Goal: Information Seeking & Learning: Find specific fact

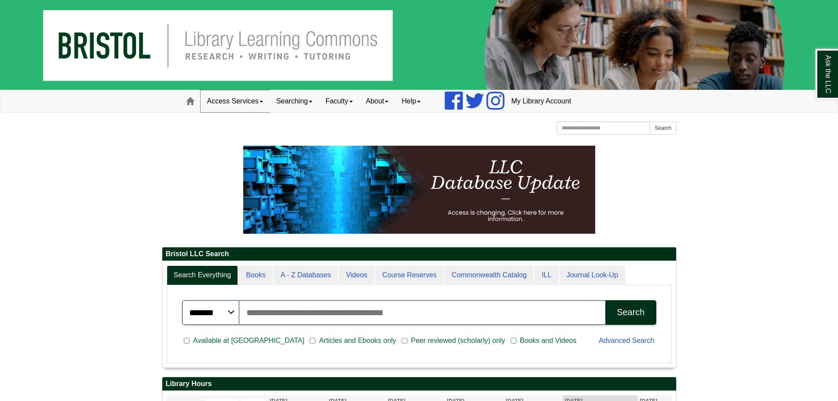
click at [250, 100] on link "Access Services" at bounding box center [235, 101] width 69 height 22
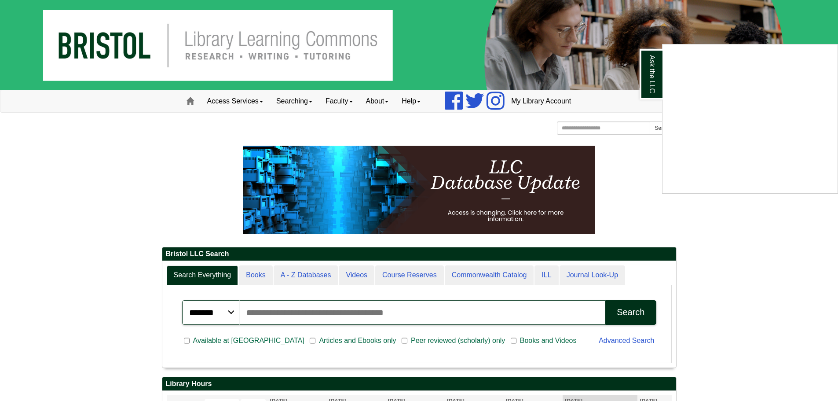
click at [307, 105] on div "Ask the LLC" at bounding box center [419, 200] width 838 height 401
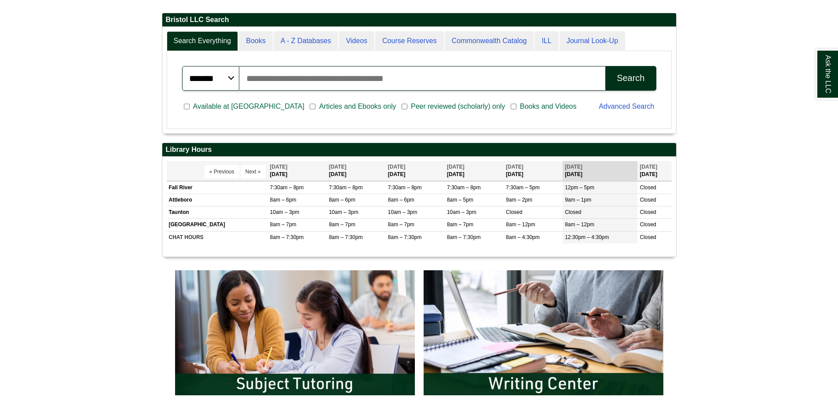
scroll to position [264, 0]
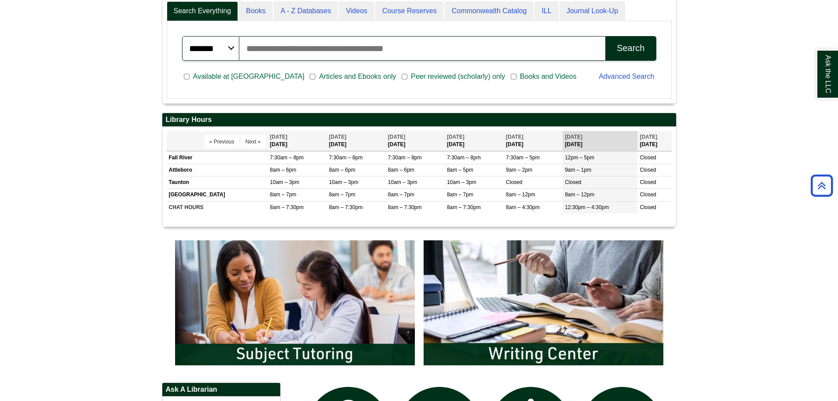
click at [406, 50] on input "Search articles, books, journals & more" at bounding box center [422, 48] width 366 height 25
type input "*****"
click at [605, 36] on button "Search" at bounding box center [630, 48] width 51 height 25
click at [75, 185] on body "Skip to Main Content Toggle navigation Home Access Services Access Services Pol…" at bounding box center [419, 298] width 838 height 1124
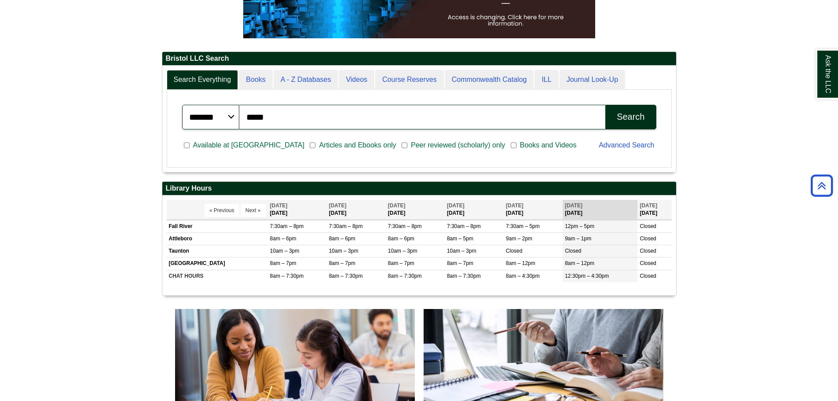
scroll to position [0, 0]
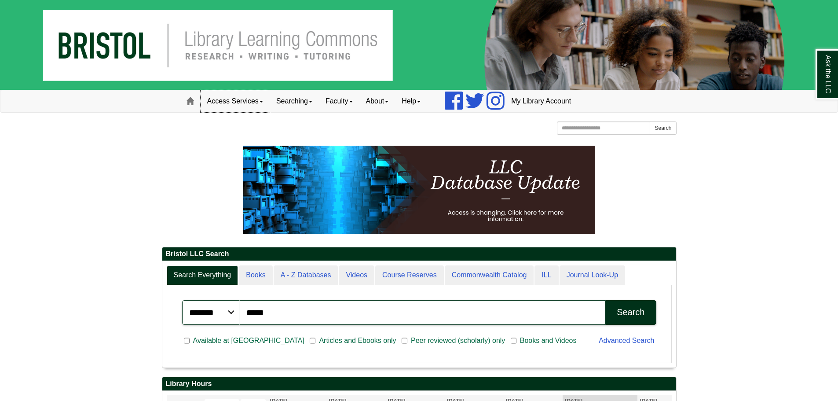
click at [245, 104] on link "Access Services" at bounding box center [235, 101] width 69 height 22
click at [303, 101] on link "Searching" at bounding box center [294, 101] width 49 height 22
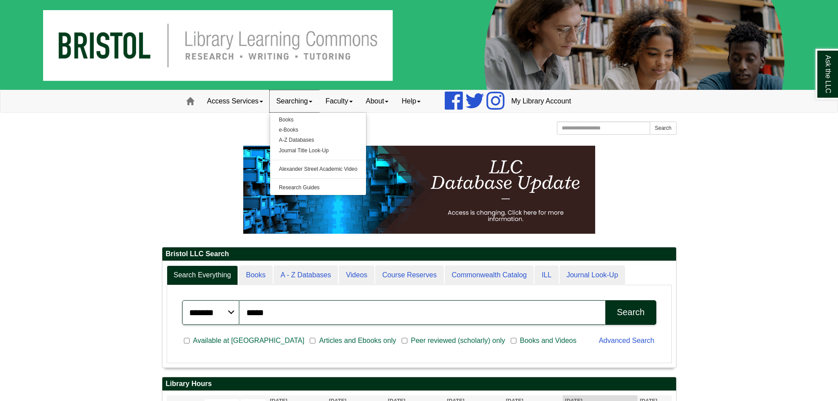
click at [303, 101] on link "Searching" at bounding box center [294, 101] width 49 height 22
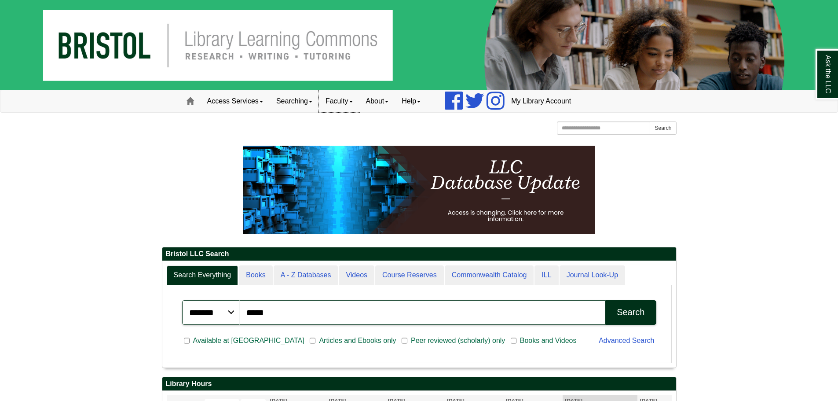
click at [349, 101] on link "Faculty" at bounding box center [339, 101] width 40 height 22
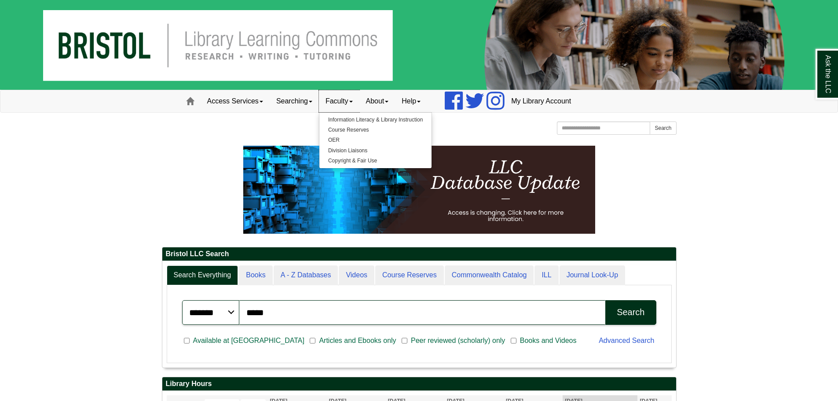
click at [349, 101] on link "Faculty" at bounding box center [339, 101] width 40 height 22
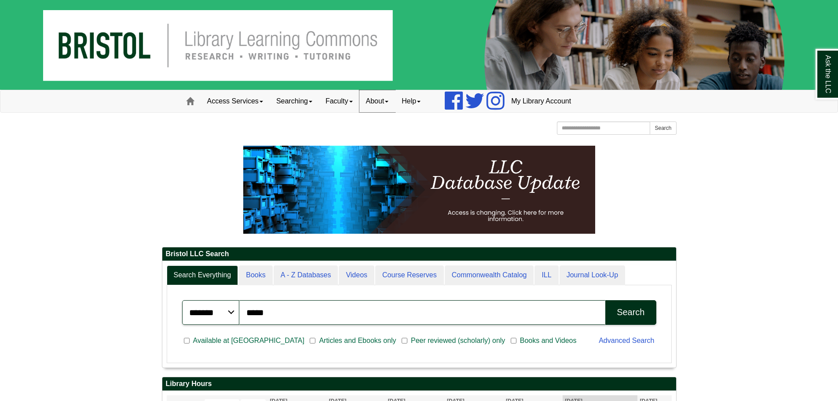
click at [395, 106] on link "About" at bounding box center [377, 101] width 36 height 22
